Goal: Task Accomplishment & Management: Manage account settings

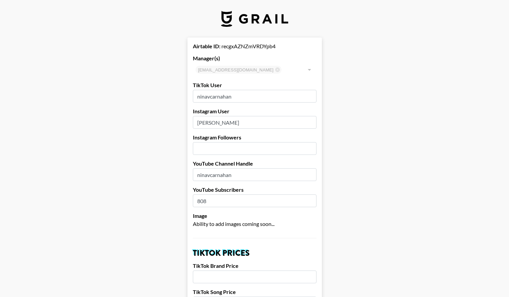
select select "USD"
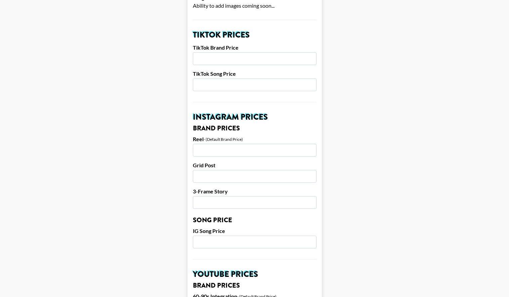
scroll to position [220, 0]
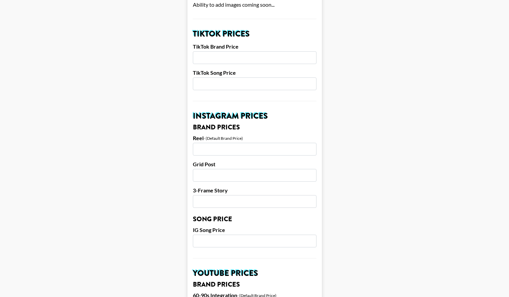
click at [247, 152] on input "number" at bounding box center [255, 149] width 124 height 13
type input "800"
click at [222, 172] on input "number" at bounding box center [255, 175] width 124 height 13
type input "400"
click at [236, 208] on input "number" at bounding box center [255, 201] width 124 height 13
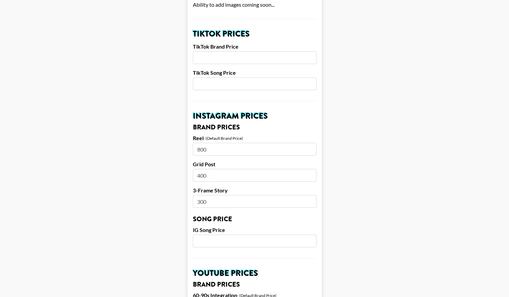
type input "300"
click at [220, 244] on input "number" at bounding box center [255, 241] width 124 height 13
type input "300"
click at [127, 208] on main "Airtable ID: recgxAZNZmVRDYpb4 Manager(s) [EMAIL_ADDRESS][DOMAIN_NAME] ​ TikTok…" at bounding box center [254, 236] width 498 height 836
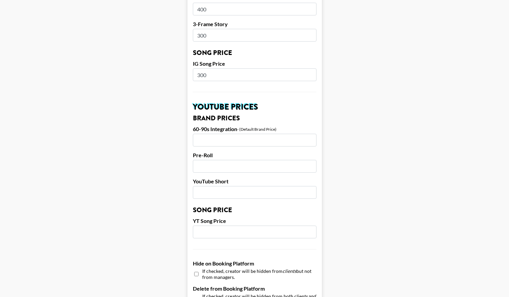
scroll to position [387, 0]
click at [221, 135] on input "number" at bounding box center [255, 139] width 124 height 13
